Goal: Task Accomplishment & Management: Use online tool/utility

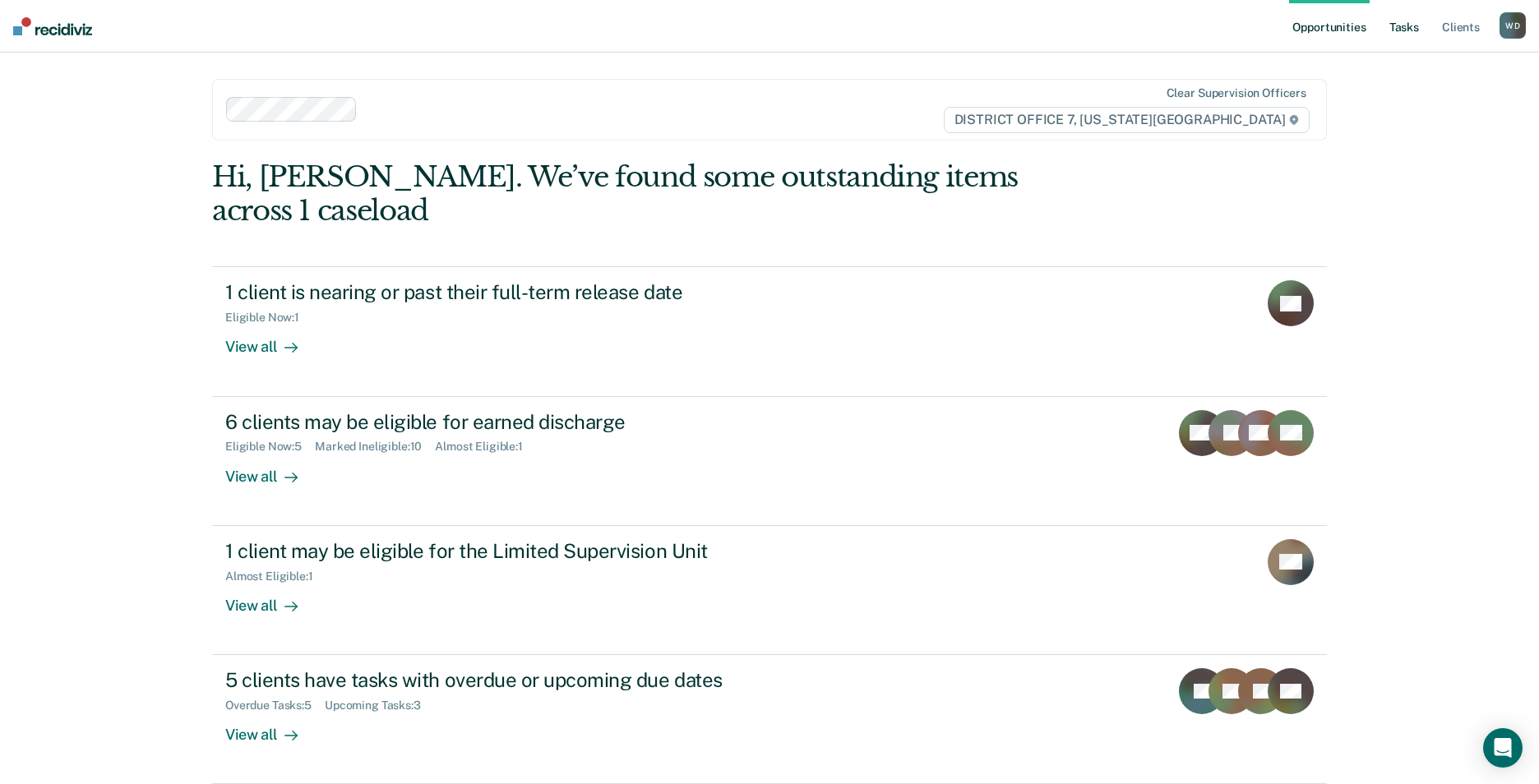
click at [1402, 25] on link "Tasks" at bounding box center [1403, 26] width 37 height 53
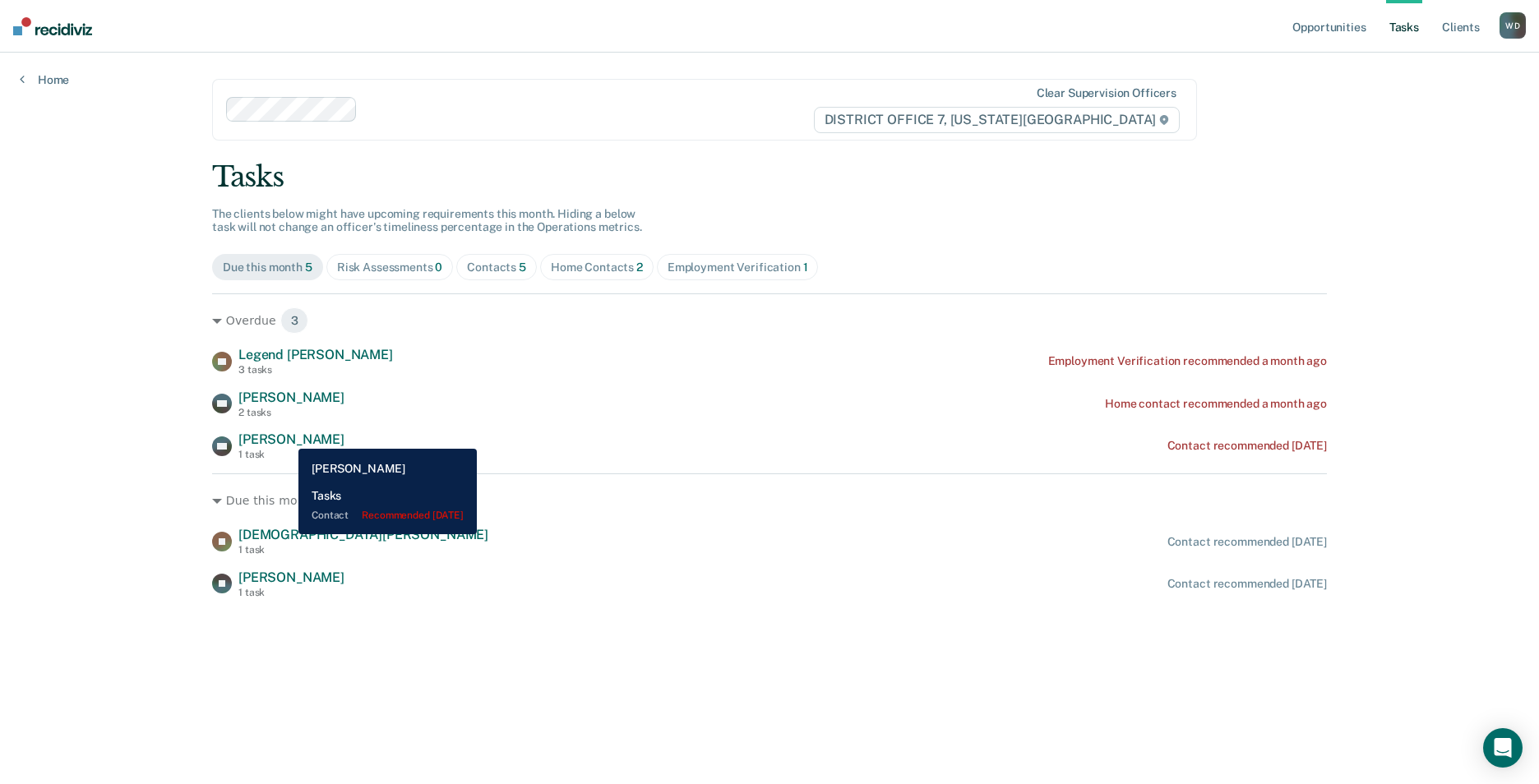
click at [286, 436] on span "[PERSON_NAME]" at bounding box center [291, 440] width 106 height 16
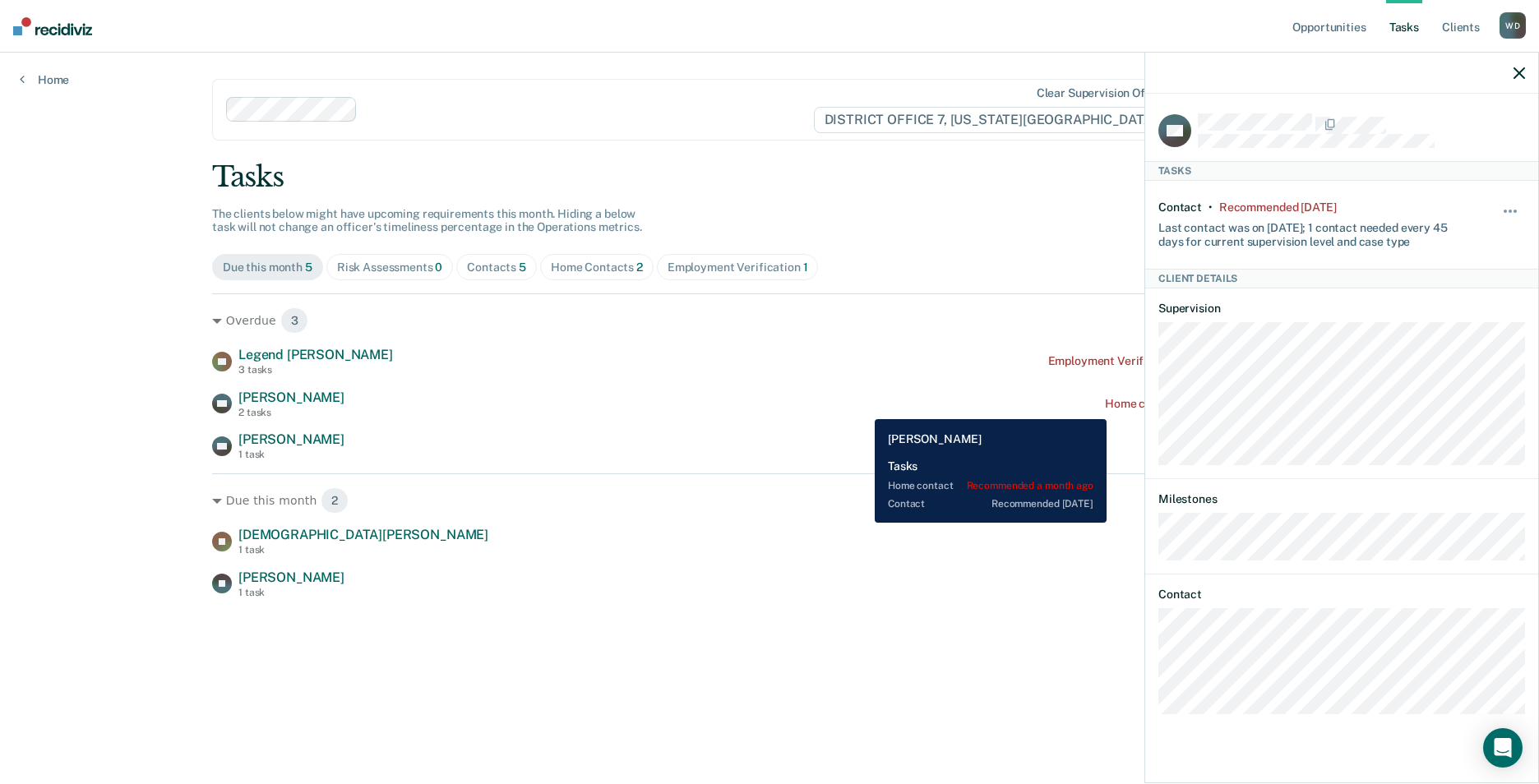
click at [863, 407] on div "SG [PERSON_NAME] 2 tasks Home contact recommended a month ago" at bounding box center [769, 404] width 1114 height 29
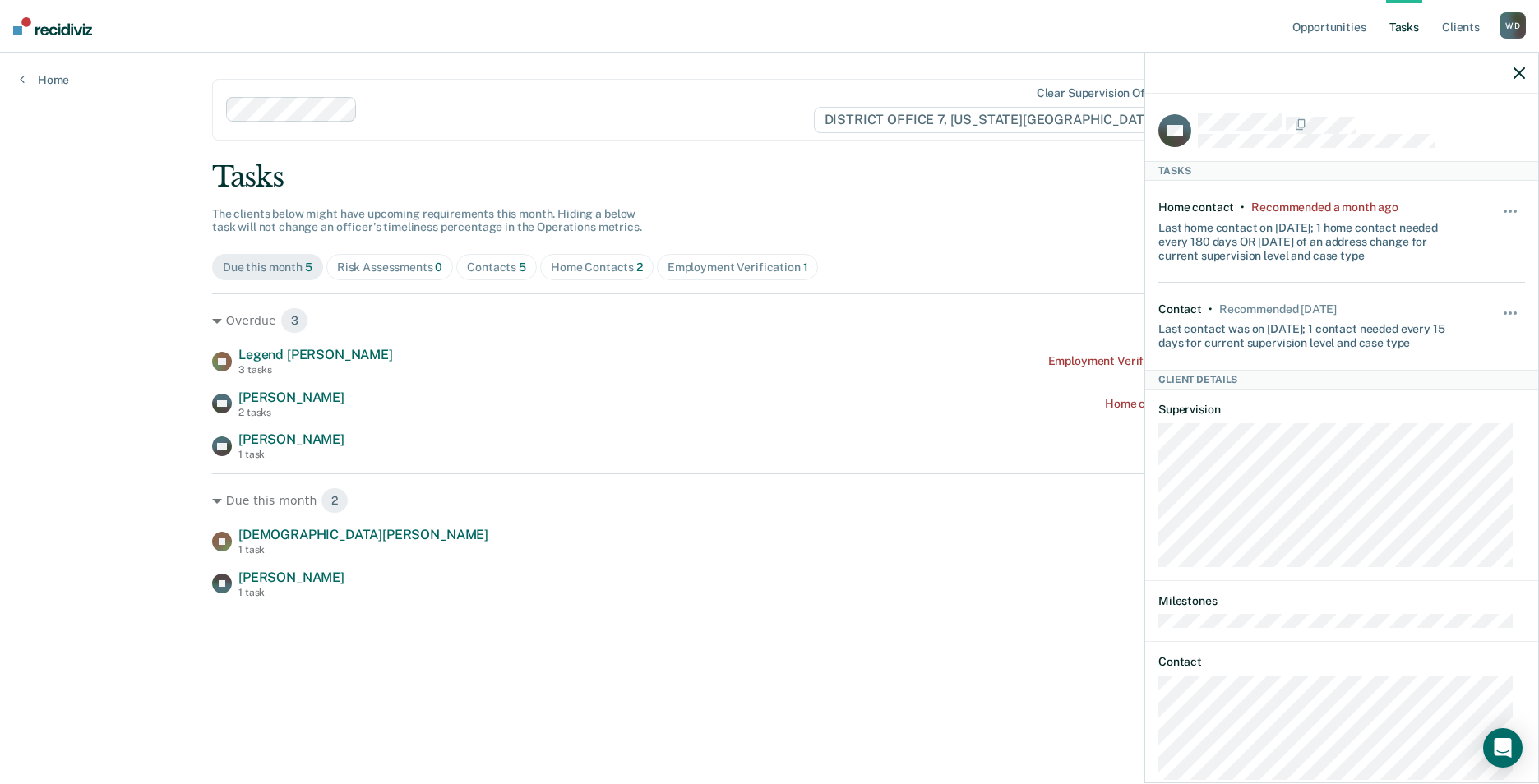
click at [1521, 68] on icon "button" at bounding box center [1518, 73] width 12 height 12
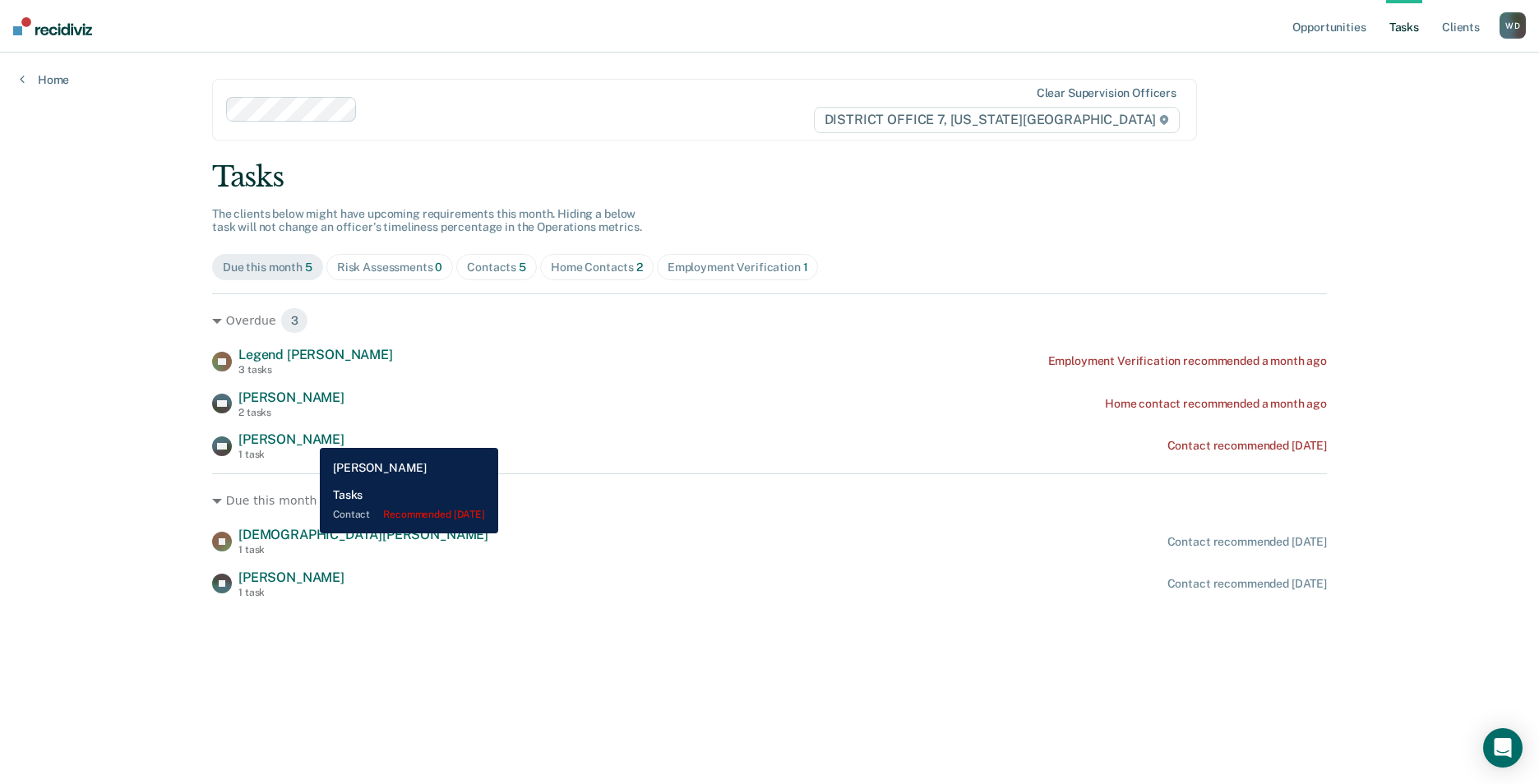
click at [308, 435] on span "[PERSON_NAME]" at bounding box center [291, 440] width 106 height 16
